Goal: Task Accomplishment & Management: Complete application form

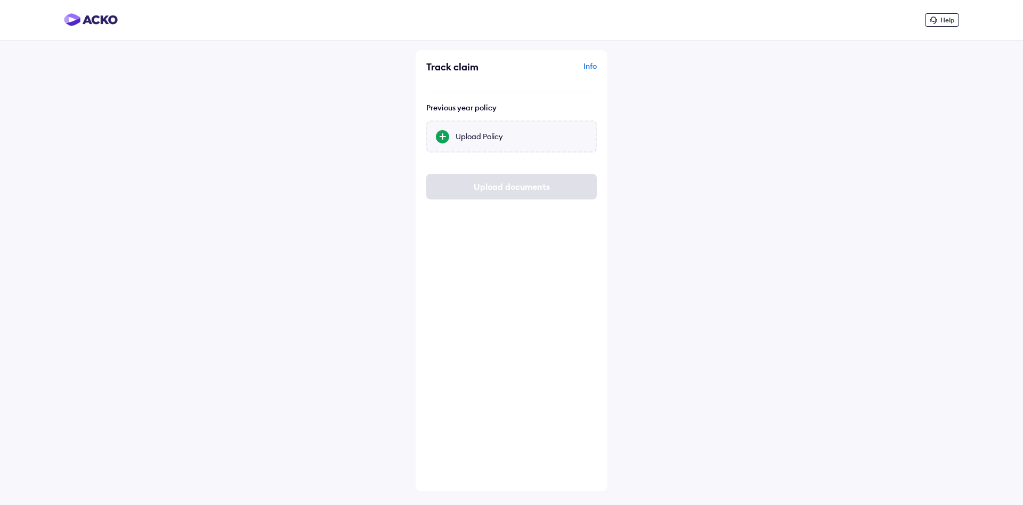
click at [492, 137] on div "Upload Policy" at bounding box center [522, 136] width 132 height 11
click at [0, 0] on input "Upload Policy" at bounding box center [0, 0] width 0 height 0
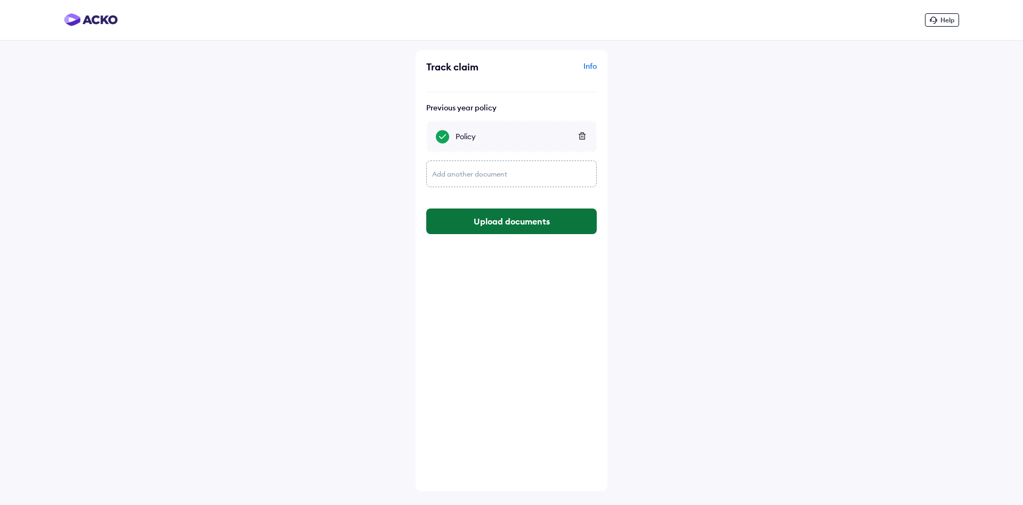
click at [507, 219] on button "Upload documents" at bounding box center [511, 221] width 171 height 26
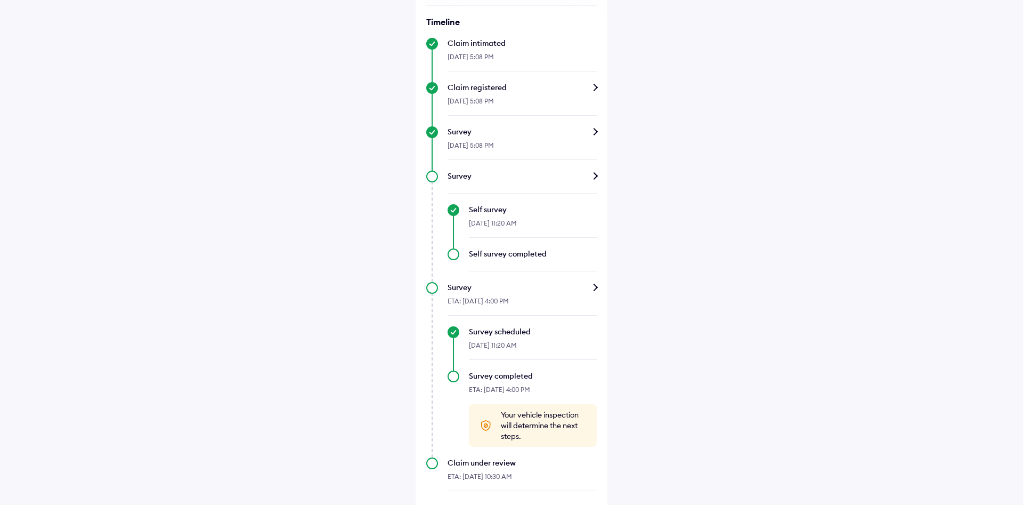
scroll to position [222, 0]
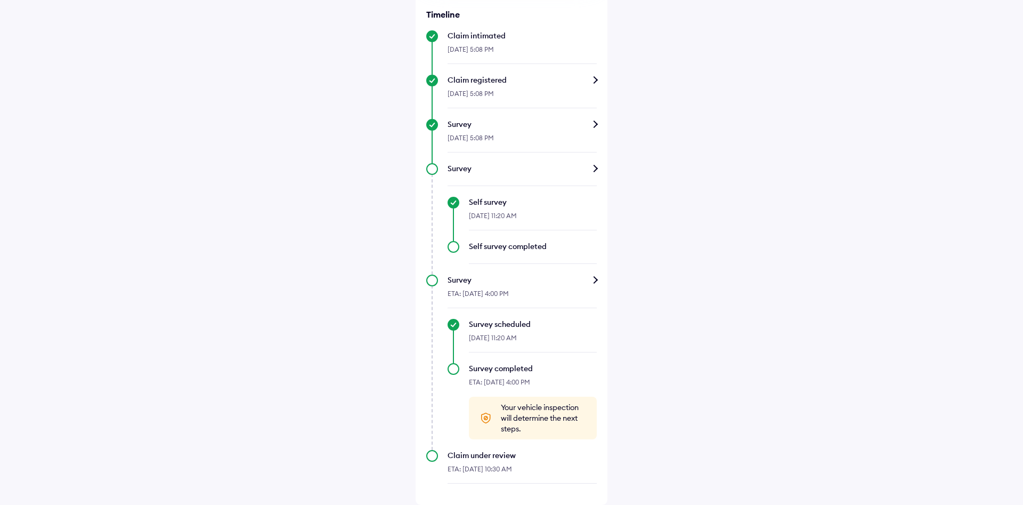
click at [455, 245] on div "Self survey completed" at bounding box center [522, 252] width 149 height 23
click at [526, 288] on div "ETA: 16-Sep-2025, 4:00 PM" at bounding box center [522, 296] width 149 height 23
